Goal: Transaction & Acquisition: Obtain resource

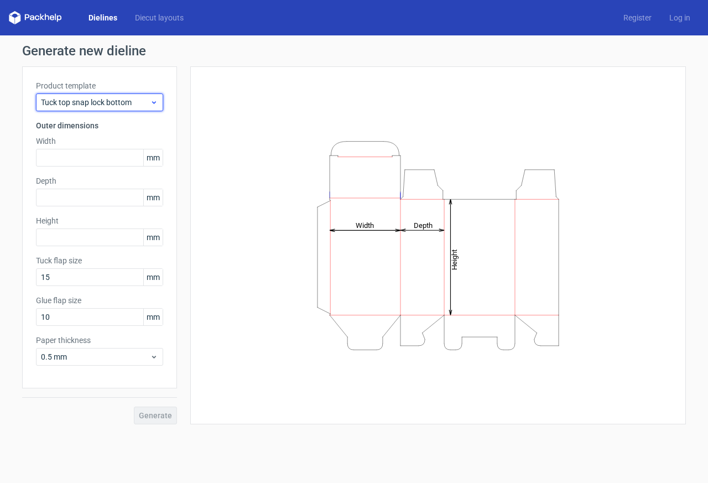
click at [150, 102] on icon at bounding box center [154, 102] width 8 height 9
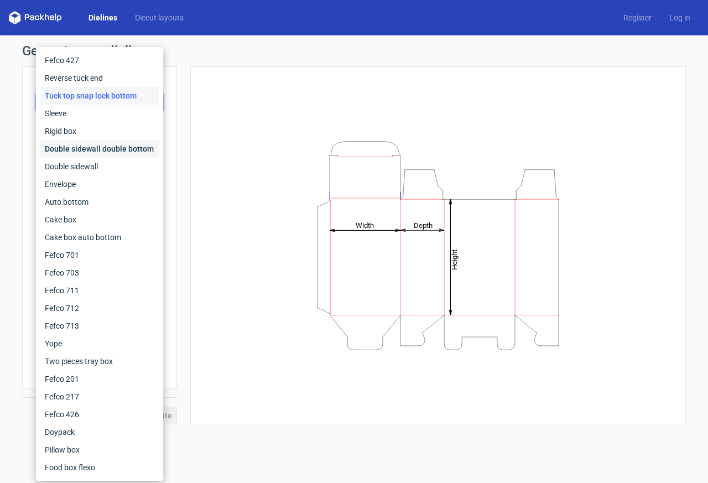
click at [90, 150] on div "Double sidewall double bottom" at bounding box center [99, 149] width 118 height 18
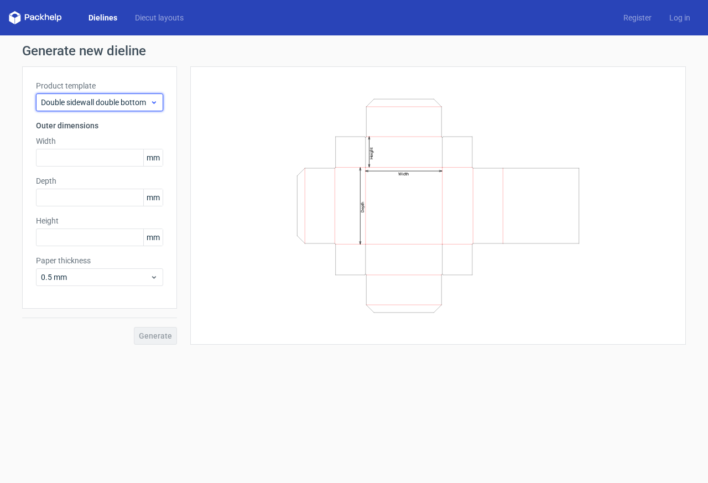
click at [136, 106] on span "Double sidewall double bottom" at bounding box center [95, 102] width 109 height 11
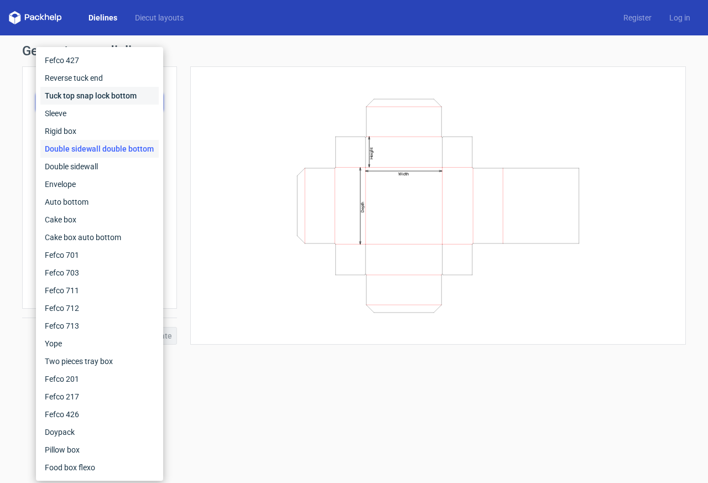
click at [99, 101] on div "Tuck top snap lock bottom" at bounding box center [99, 96] width 118 height 18
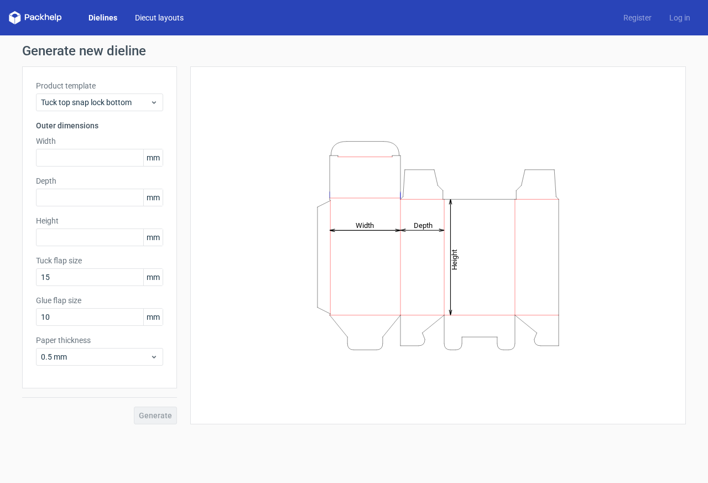
click at [147, 17] on link "Diecut layouts" at bounding box center [159, 17] width 66 height 11
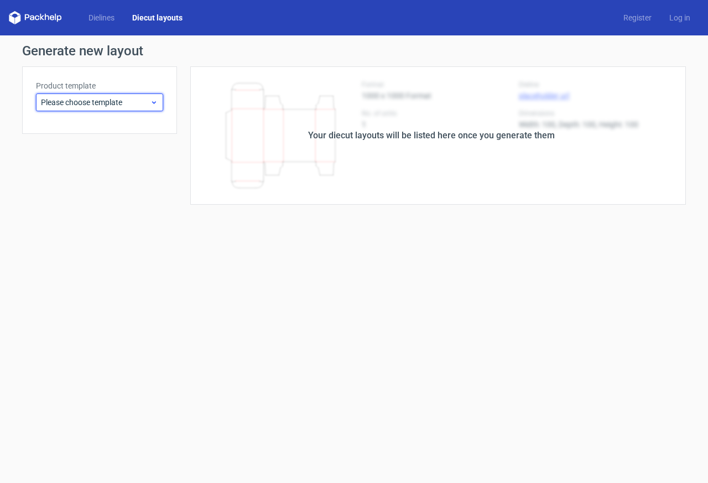
click at [149, 103] on span "Please choose template" at bounding box center [95, 102] width 109 height 11
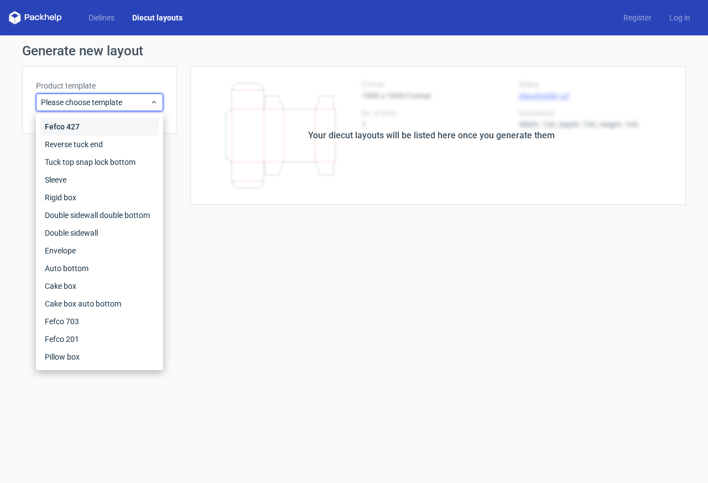
click at [100, 121] on div "Fefco 427" at bounding box center [99, 127] width 118 height 18
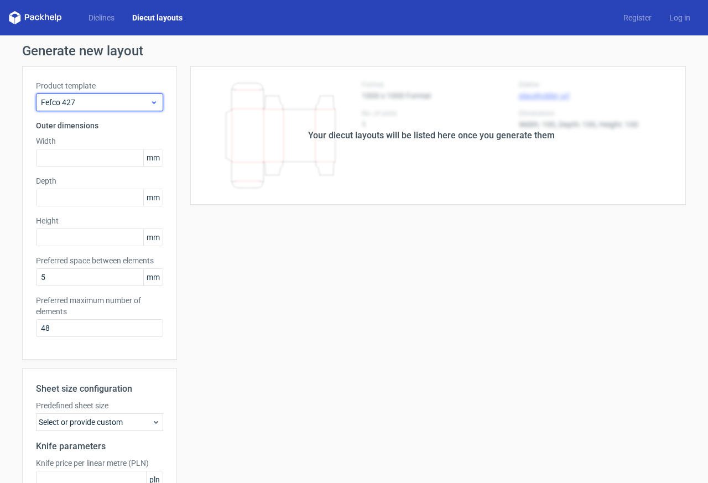
click at [126, 97] on span "Fefco 427" at bounding box center [95, 102] width 109 height 11
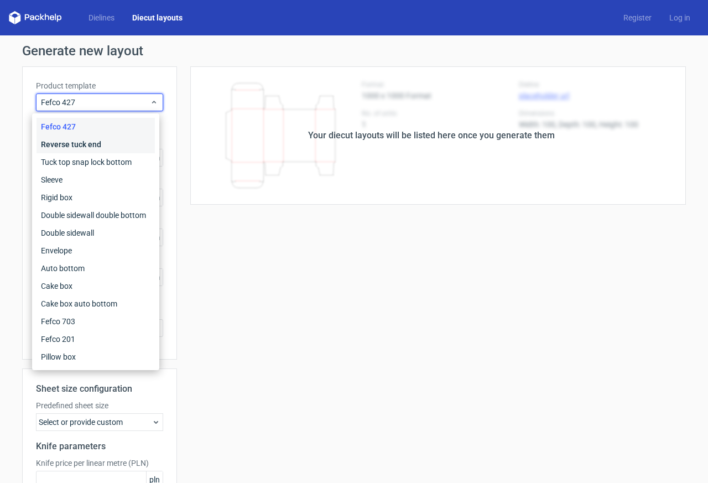
click at [87, 141] on div "Reverse tuck end" at bounding box center [96, 145] width 118 height 18
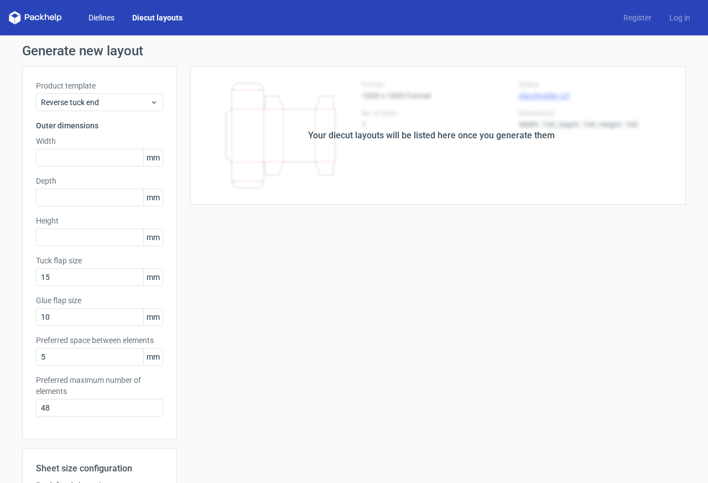
click at [100, 14] on link "Dielines" at bounding box center [102, 17] width 44 height 11
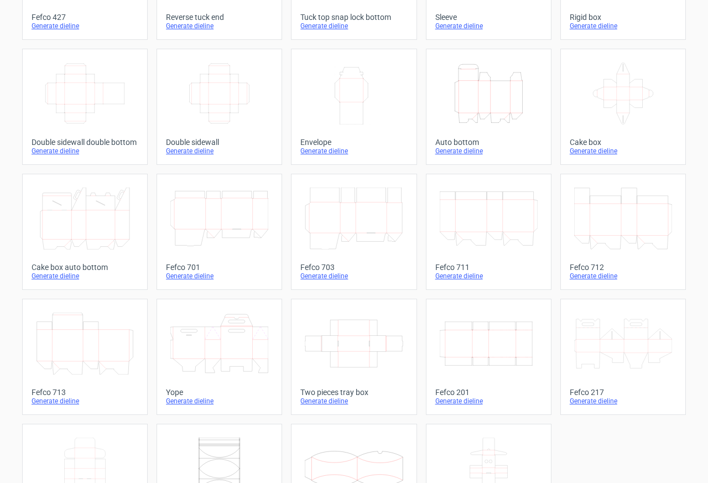
scroll to position [209, 0]
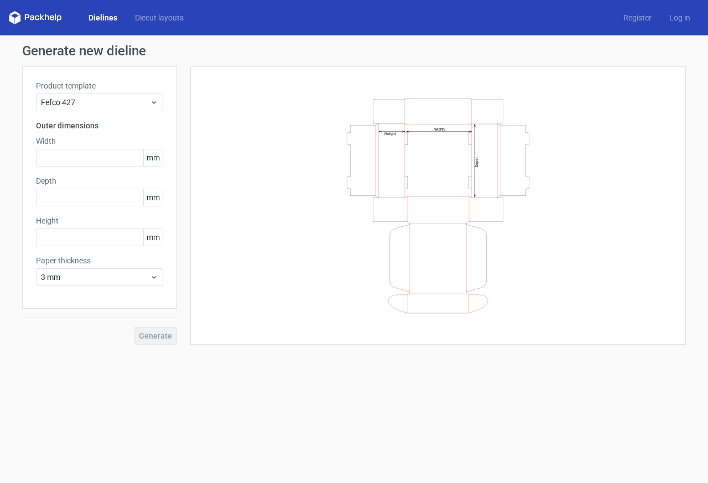
click at [237, 209] on div "Width Depth Height" at bounding box center [438, 205] width 468 height 251
click at [71, 191] on input "text" at bounding box center [99, 198] width 127 height 18
type input "115"
click at [0, 230] on div "Generate new dieline Product template Fefco 427 Outer dimensions Width mm Depth…" at bounding box center [354, 194] width 708 height 318
click at [72, 237] on input "text" at bounding box center [99, 238] width 127 height 18
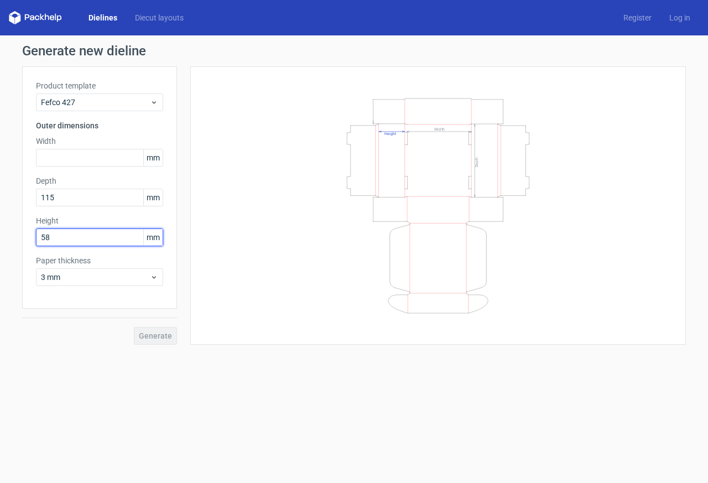
type input "58"
drag, startPoint x: 278, startPoint y: 262, endPoint x: 266, endPoint y: 245, distance: 21.5
click at [278, 262] on icon "Width Depth Height" at bounding box center [438, 205] width 332 height 221
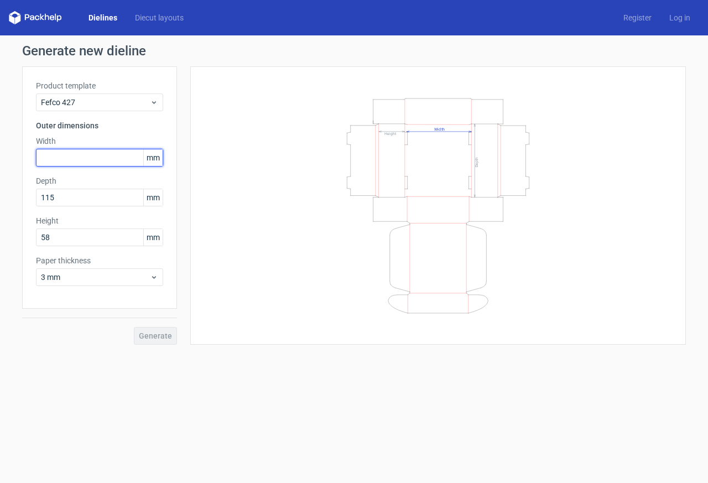
click at [86, 157] on input "text" at bounding box center [99, 158] width 127 height 18
type input "210"
click at [134, 327] on button "Generate" at bounding box center [155, 336] width 43 height 18
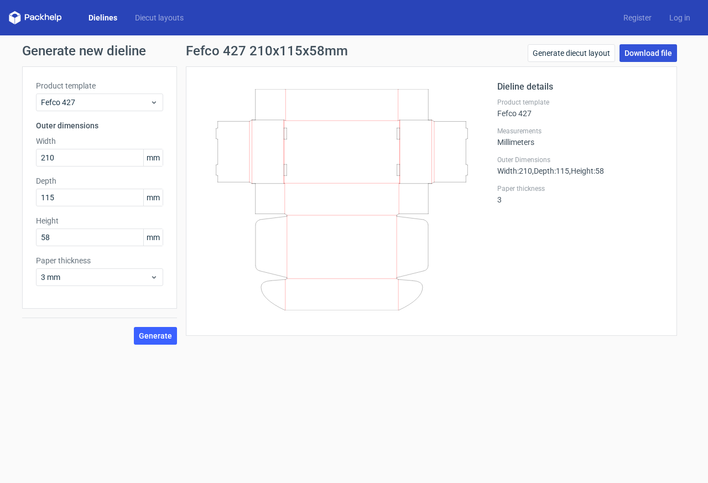
click at [627, 49] on link "Download file" at bounding box center [649, 53] width 58 height 18
